Goal: Find contact information: Obtain details needed to contact an individual or organization

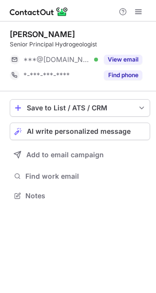
scroll to position [189, 156]
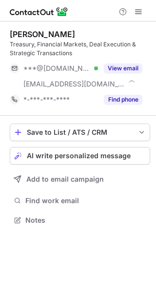
scroll to position [213, 156]
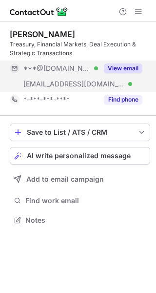
click at [122, 61] on div "View email" at bounding box center [120, 68] width 44 height 16
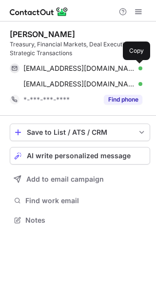
click at [133, 67] on button at bounding box center [138, 68] width 10 height 10
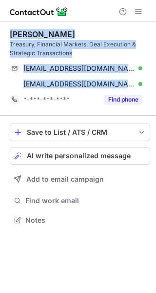
drag, startPoint x: 95, startPoint y: 79, endPoint x: 9, endPoint y: 37, distance: 96.0
click at [9, 37] on div "Daren Csehi Treasury, Financial Markets, Deal Execution & Strategic Transaction…" at bounding box center [78, 127] width 156 height 213
copy div "Daren Csehi Treasury, Financial Markets, Deal Execution & Strategic Transaction…"
click at [43, 38] on div "Daren Csehi" at bounding box center [42, 34] width 65 height 10
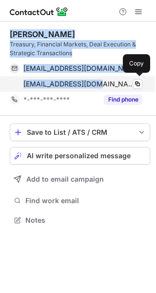
drag, startPoint x: 9, startPoint y: 32, endPoint x: 91, endPoint y: 83, distance: 96.3
click at [91, 83] on div "Daren Csehi Treasury, Financial Markets, Deal Execution & Strategic Transaction…" at bounding box center [78, 127] width 156 height 213
copy div "Daren Csehi Treasury, Financial Markets, Deal Execution & Strategic Transaction…"
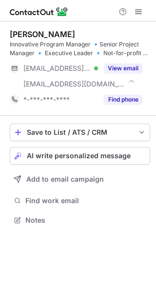
scroll to position [213, 156]
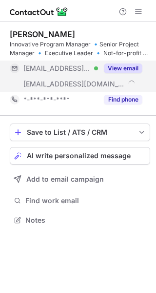
click at [121, 66] on button "View email" at bounding box center [123, 68] width 39 height 10
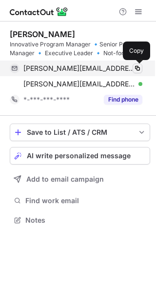
click at [135, 67] on span at bounding box center [138, 68] width 8 height 8
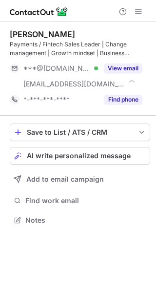
scroll to position [213, 156]
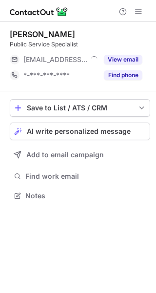
scroll to position [189, 156]
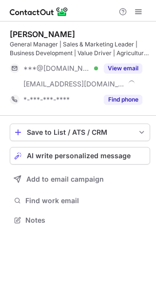
scroll to position [213, 156]
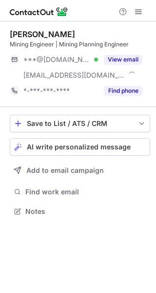
scroll to position [204, 156]
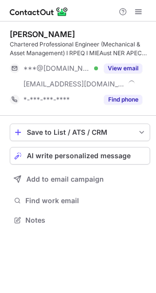
scroll to position [213, 156]
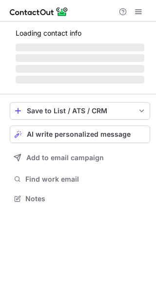
scroll to position [213, 156]
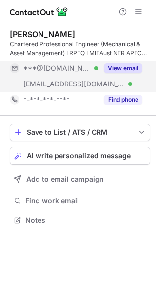
click at [124, 64] on button "View email" at bounding box center [123, 68] width 39 height 10
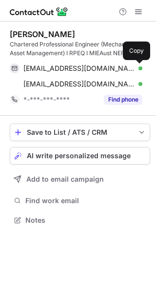
click at [137, 67] on span at bounding box center [138, 68] width 8 height 8
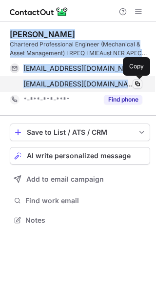
drag, startPoint x: 9, startPoint y: 37, endPoint x: 138, endPoint y: 83, distance: 136.6
click at [138, 83] on div "Fayaz Kazarathi Chartered Professional Engineer (Mechanical & Asset Management)…" at bounding box center [78, 127] width 156 height 213
copy div "Fayaz Kazarathi Chartered Professional Engineer (Mechanical & Asset Management)…"
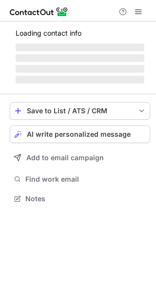
scroll to position [229, 156]
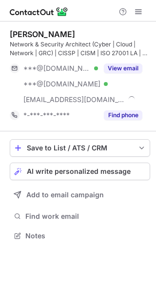
scroll to position [229, 156]
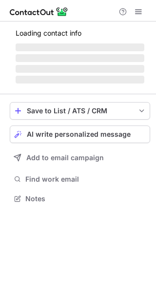
scroll to position [213, 156]
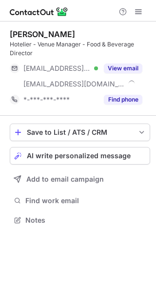
scroll to position [213, 156]
